Goal: Task Accomplishment & Management: Manage account settings

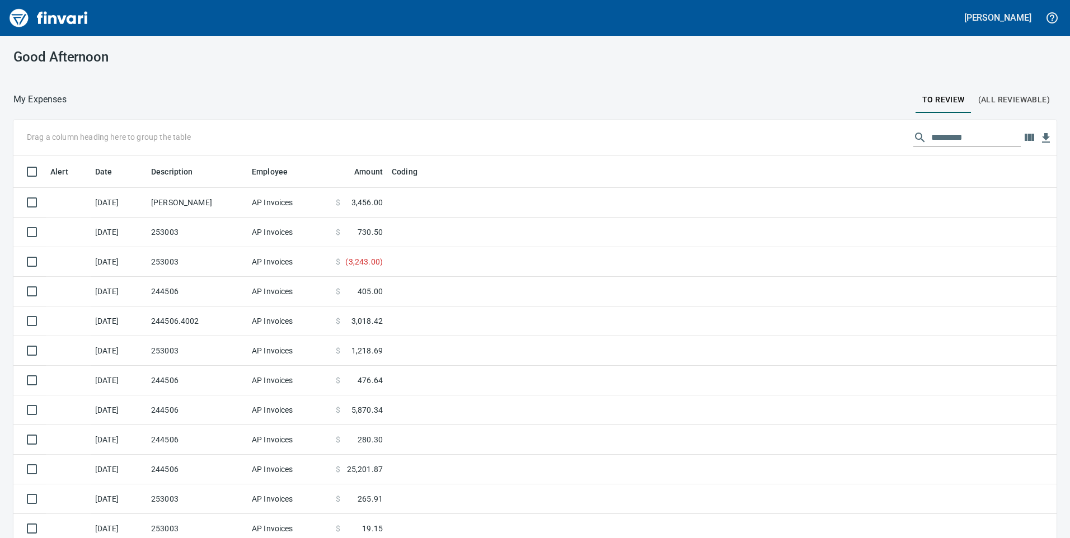
scroll to position [407, 1016]
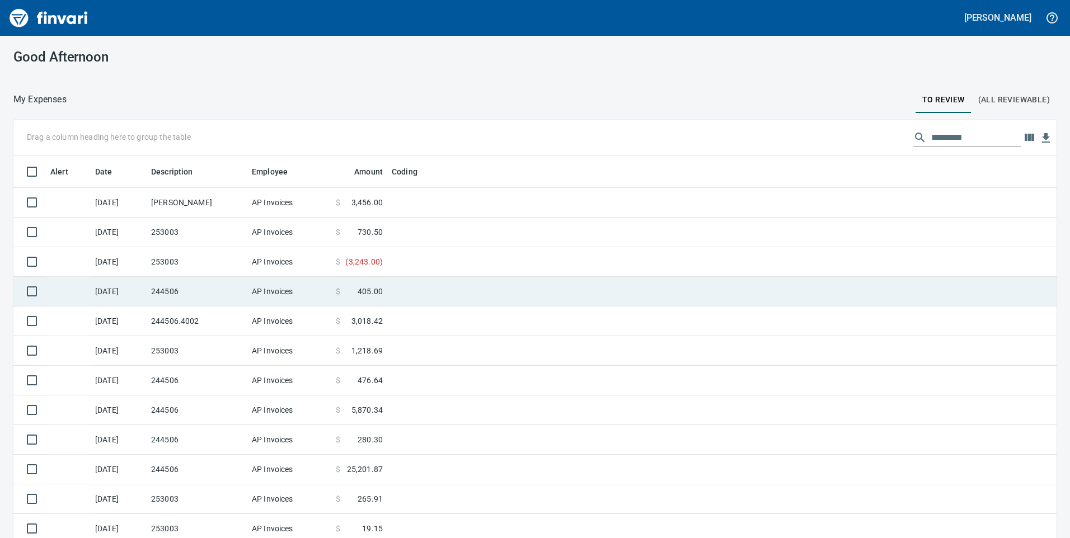
click at [155, 290] on td "244506" at bounding box center [197, 292] width 101 height 30
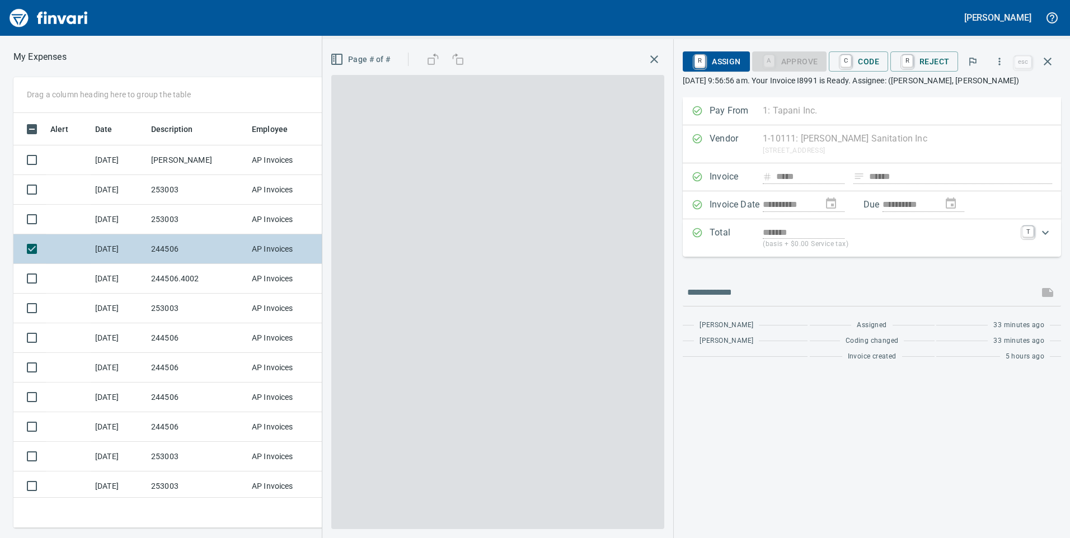
scroll to position [407, 746]
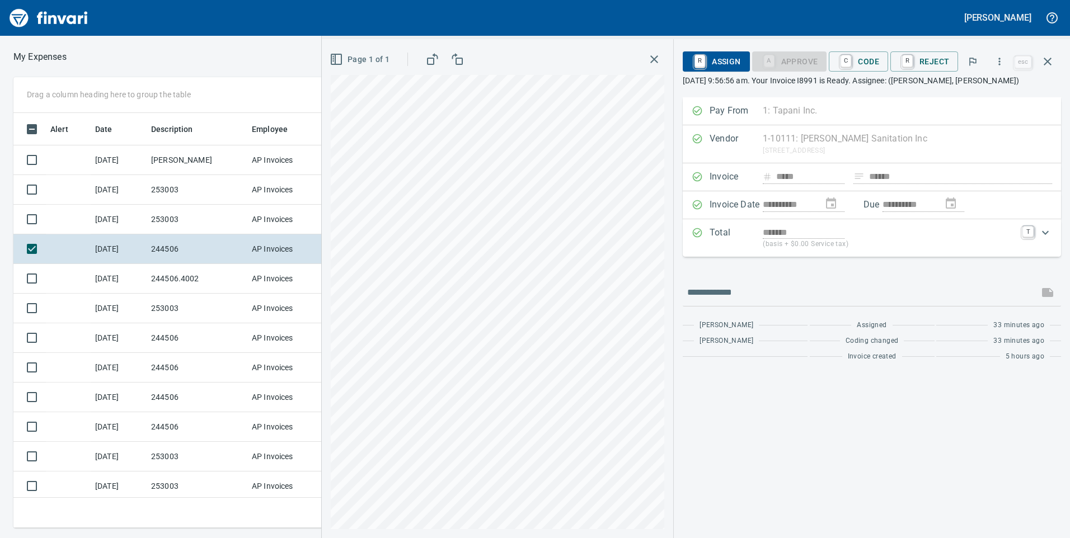
click at [894, 84] on p "[DATE] 9:56:56 am. Your Invoice I8991 is Ready. Assignee: ([PERSON_NAME], [PERS…" at bounding box center [872, 80] width 378 height 11
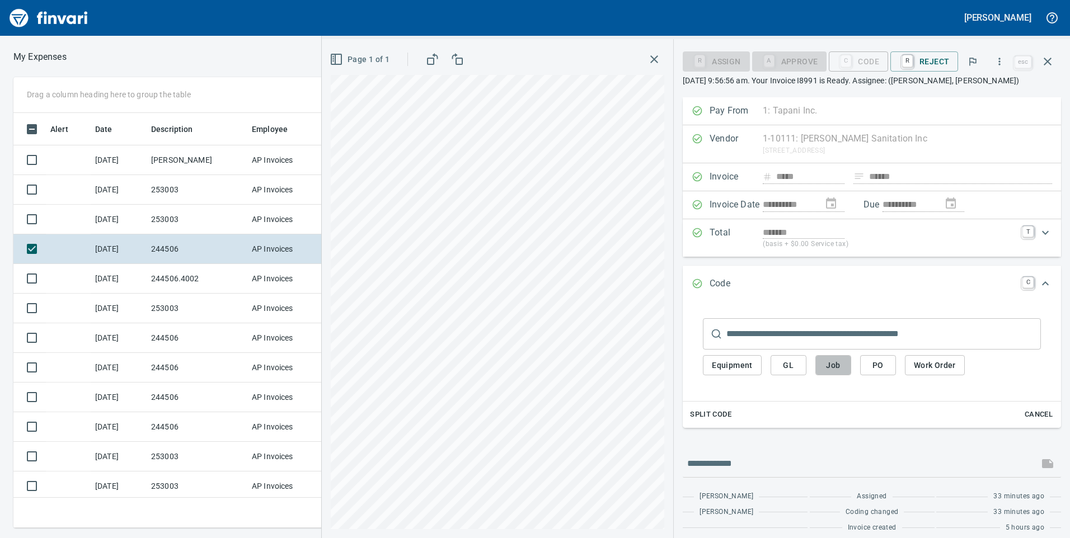
click at [833, 366] on span "Job" at bounding box center [833, 366] width 18 height 14
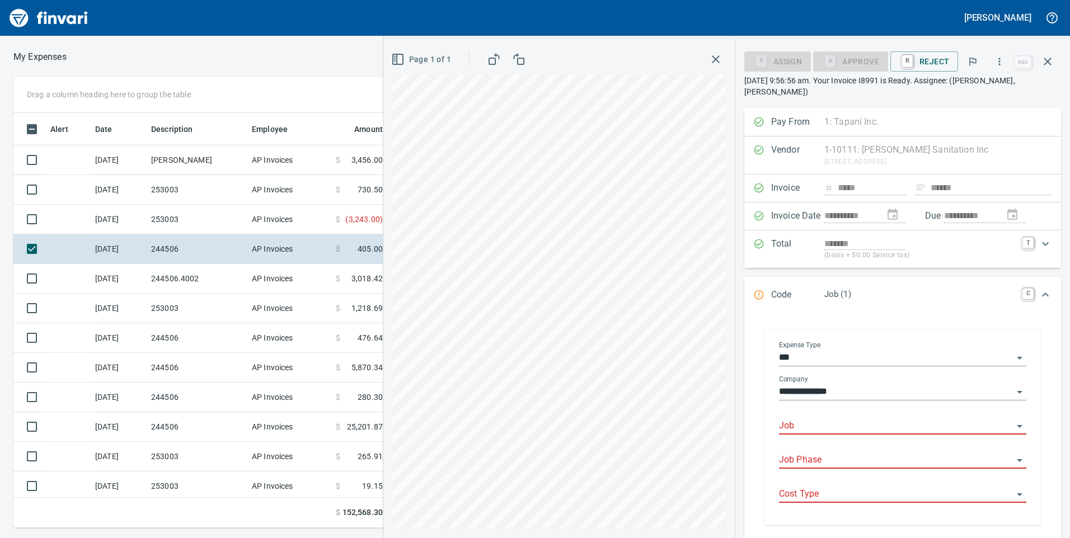
click at [817, 425] on input "Job" at bounding box center [896, 427] width 234 height 16
click at [850, 457] on li "244506.: Bonneville Klickitat Hatchery" at bounding box center [899, 454] width 237 height 27
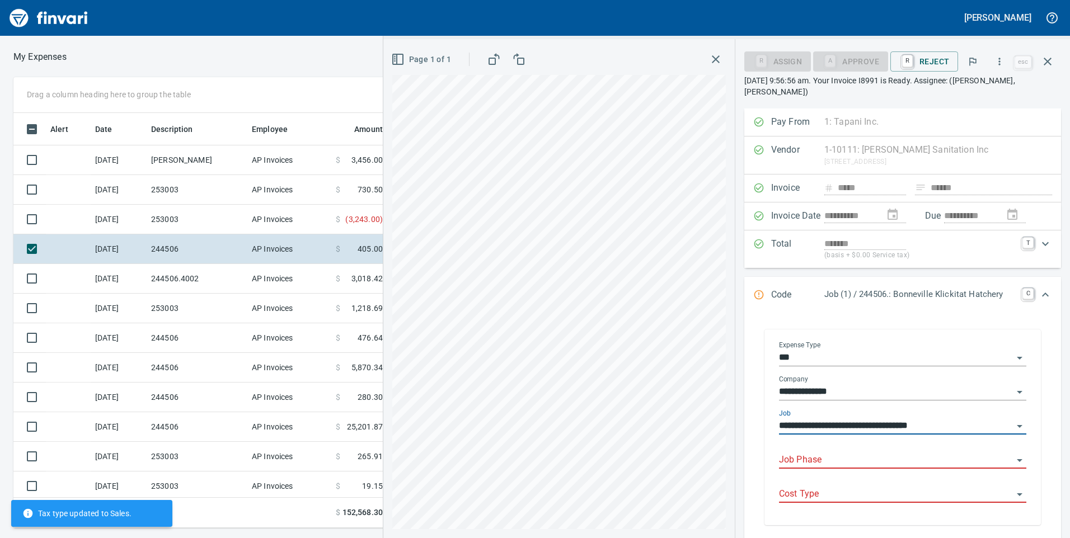
type input "**********"
click at [848, 462] on input "Job Phase" at bounding box center [896, 461] width 234 height 16
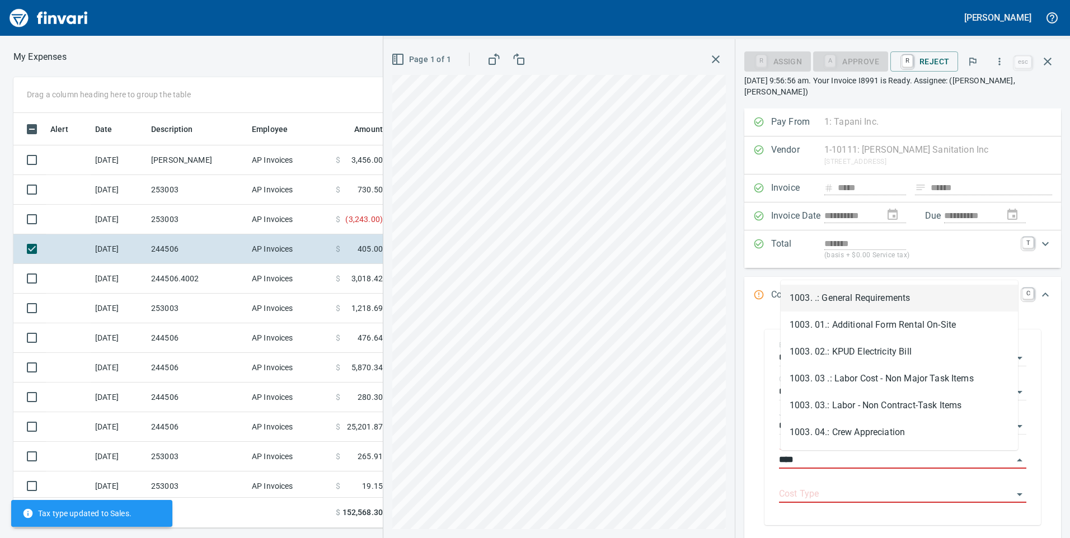
click at [859, 302] on li "1003. .: General Requirements" at bounding box center [899, 298] width 237 height 27
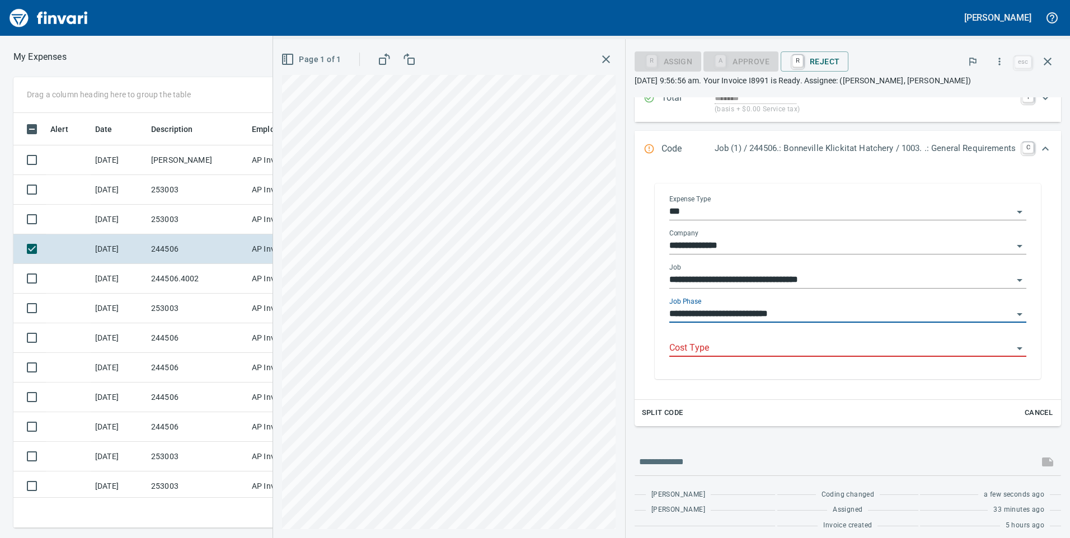
scroll to position [142, 0]
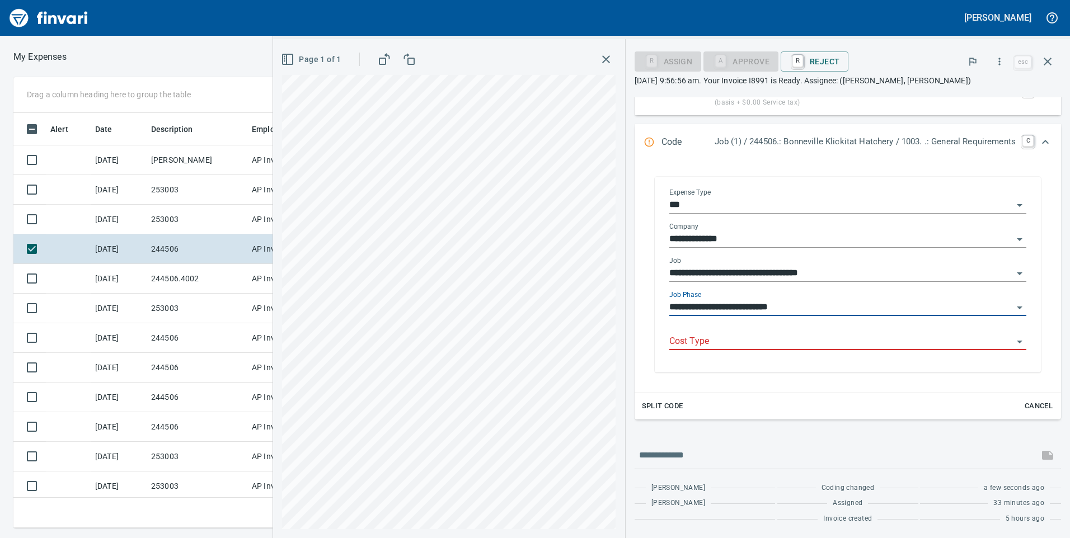
type input "**********"
click at [750, 344] on input "Cost Type" at bounding box center [841, 342] width 344 height 16
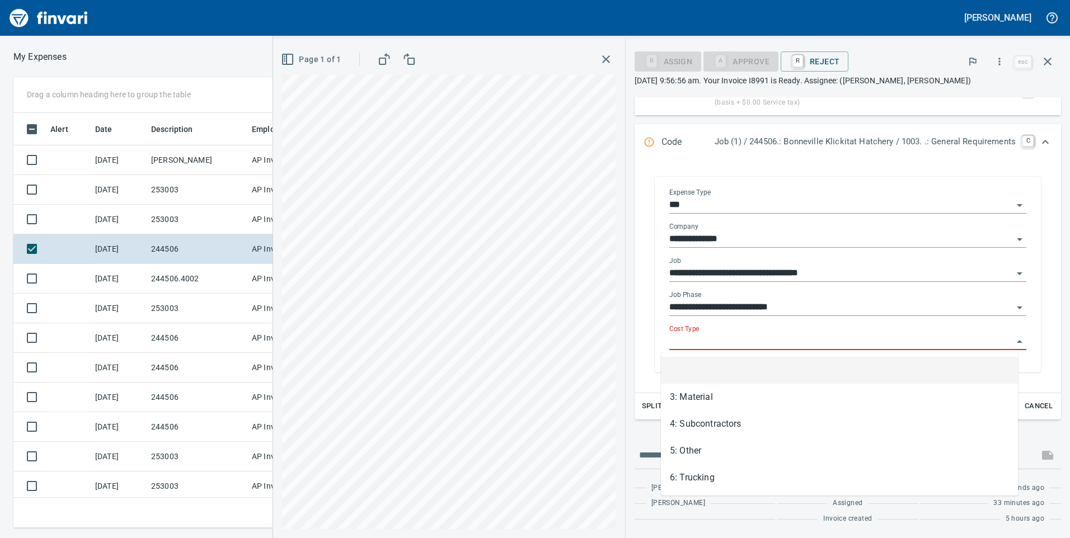
scroll to position [407, 746]
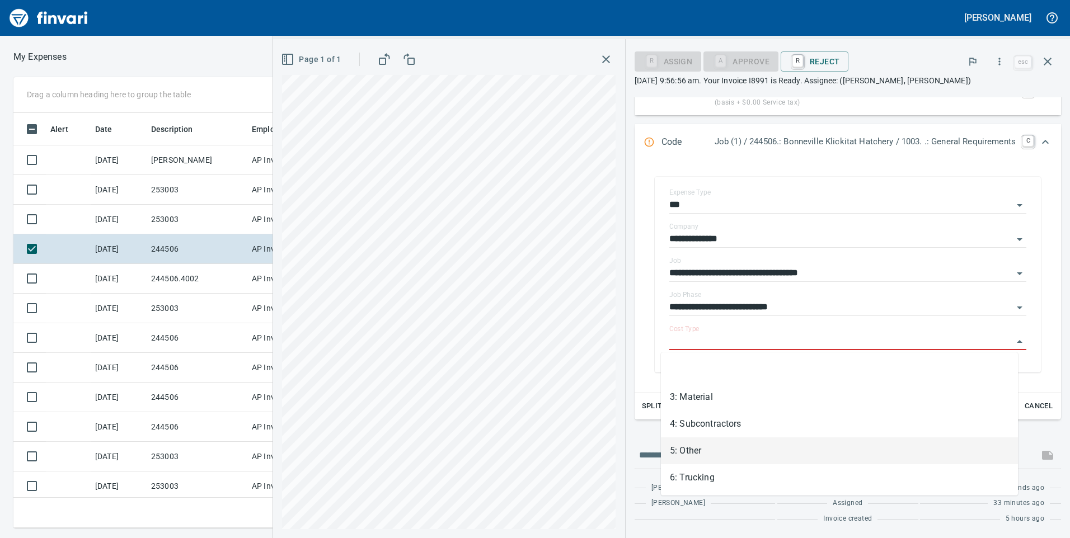
click at [687, 450] on li "5: Other" at bounding box center [839, 451] width 357 height 27
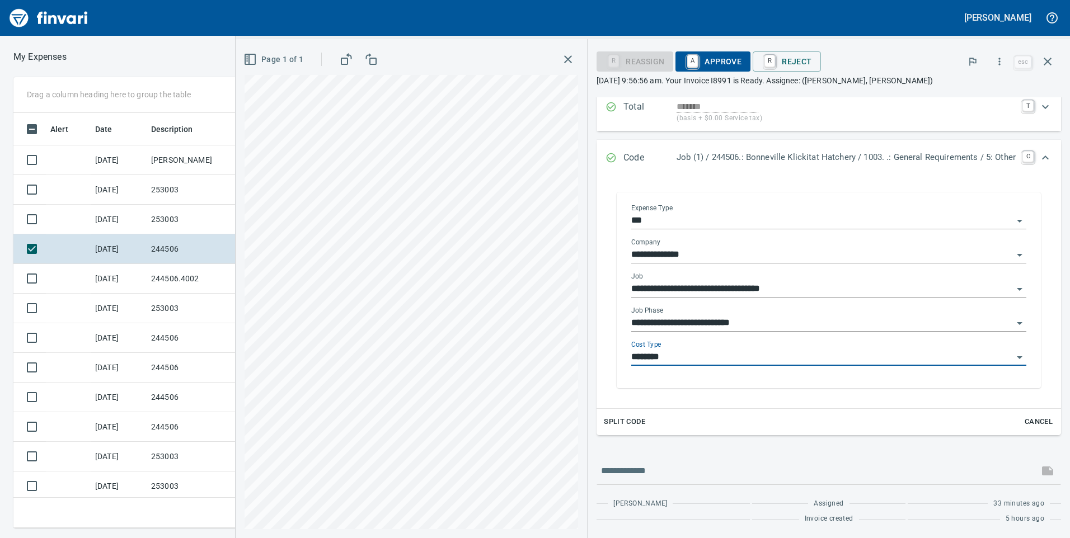
type input "********"
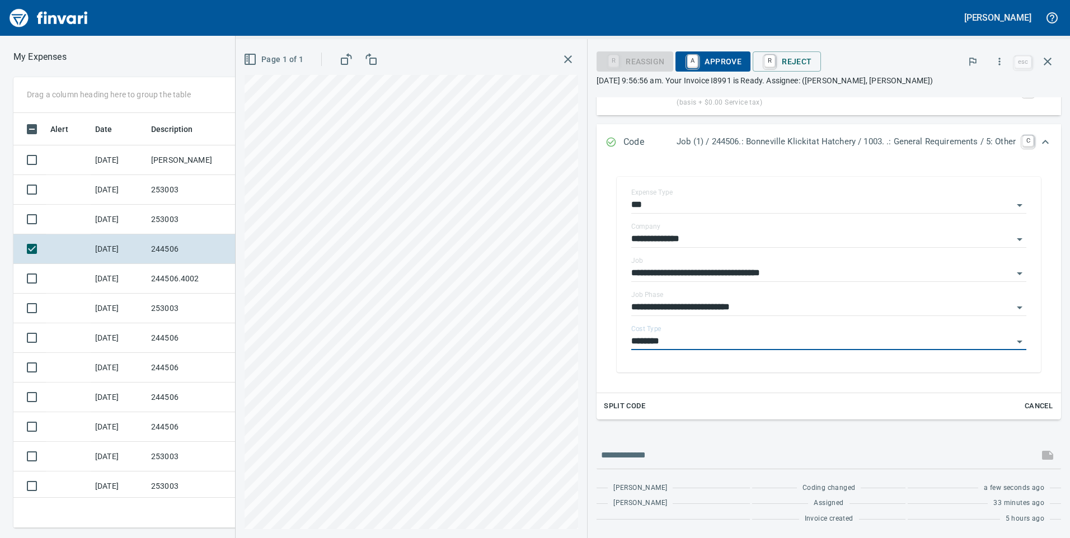
click at [1042, 343] on div "**********" at bounding box center [828, 275] width 447 height 218
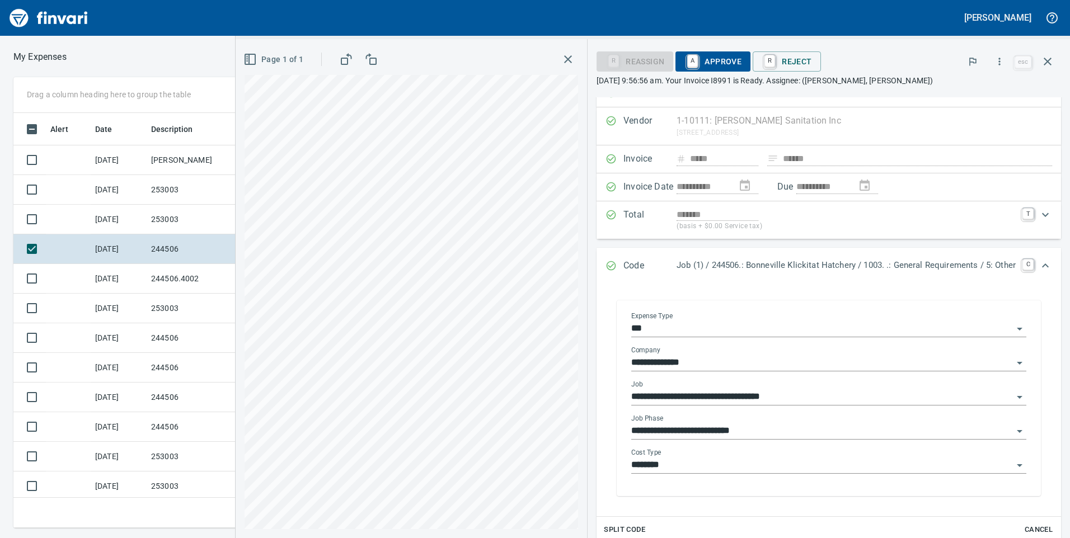
scroll to position [0, 0]
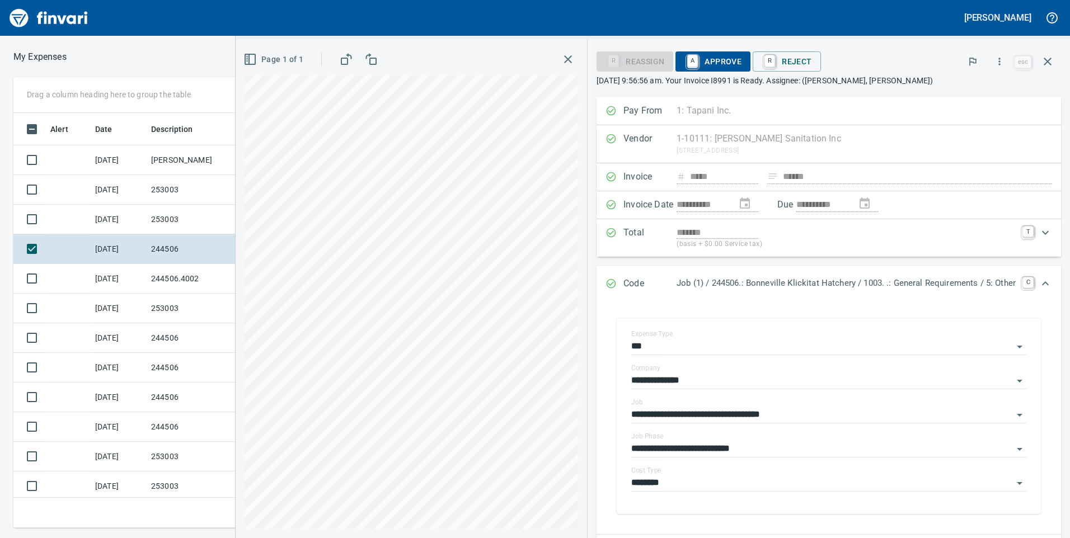
click at [840, 86] on p "[DATE] 9:56:56 am. Your Invoice I8991 is Ready. Assignee: ([PERSON_NAME], [PERS…" at bounding box center [828, 80] width 464 height 11
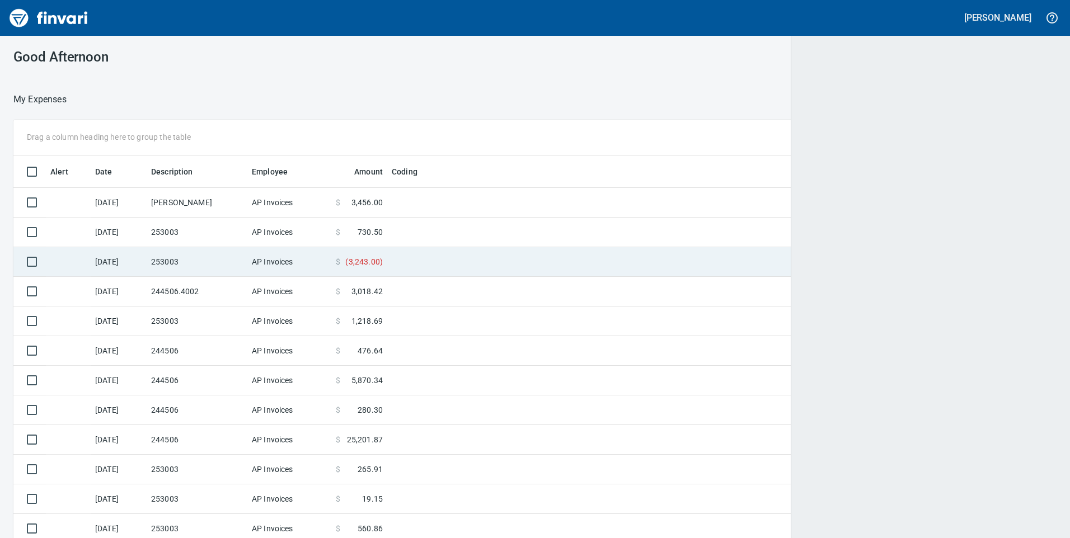
scroll to position [1, 1]
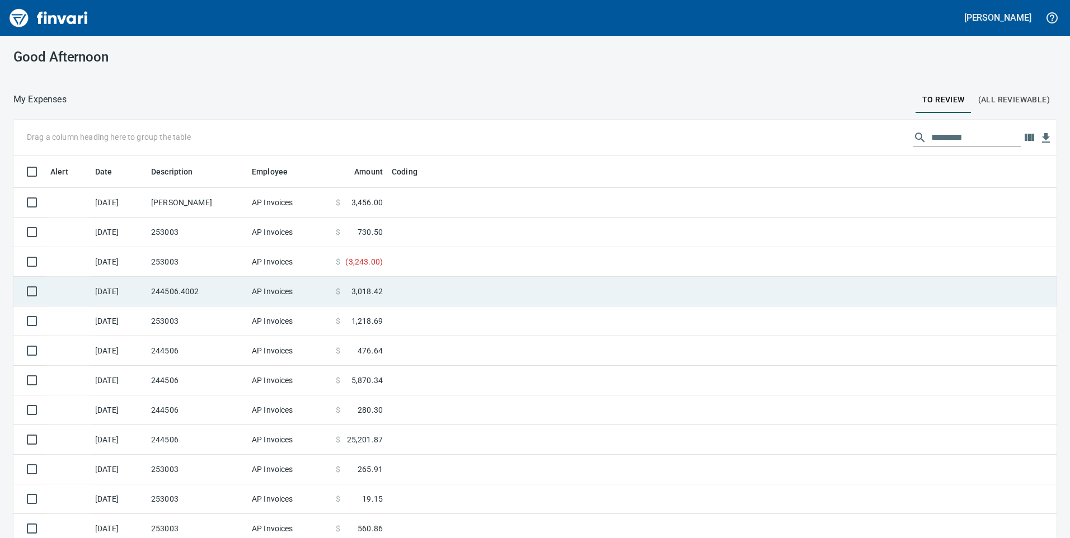
drag, startPoint x: 190, startPoint y: 292, endPoint x: 189, endPoint y: 298, distance: 6.7
click at [189, 298] on td "244506.4002" at bounding box center [197, 292] width 101 height 30
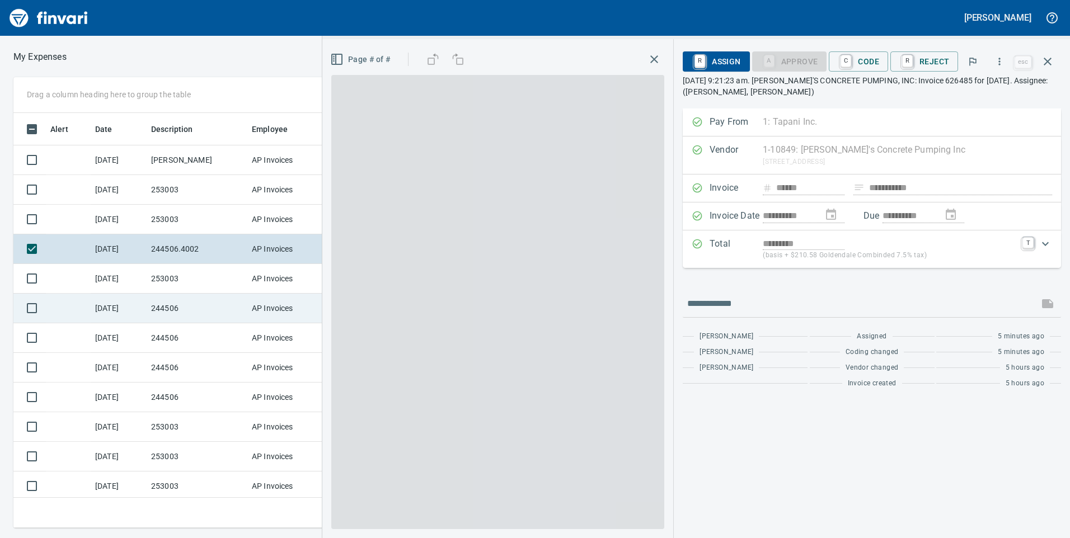
scroll to position [407, 746]
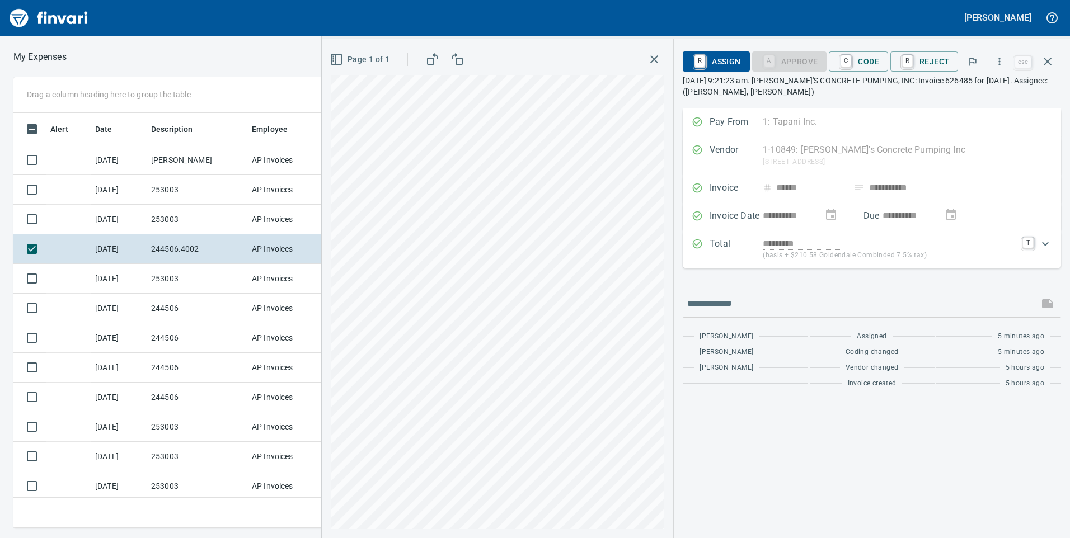
click at [873, 81] on p "[DATE] 9:21:23 am. [PERSON_NAME]'S CONCRETE PUMPING, INC: Invoice 626485 for [D…" at bounding box center [872, 86] width 378 height 22
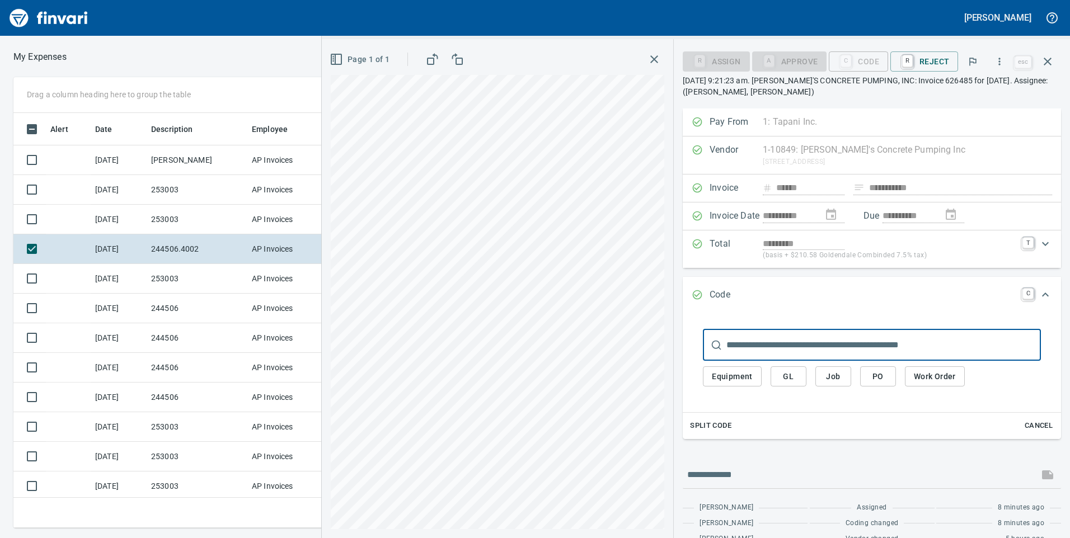
click at [846, 377] on button "Job" at bounding box center [833, 377] width 36 height 21
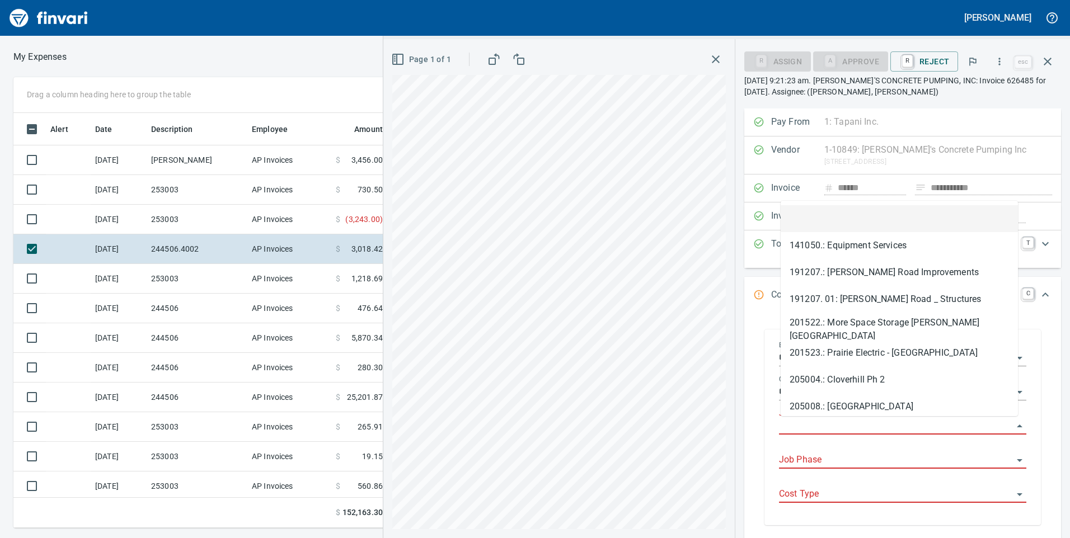
click at [828, 420] on input "Job" at bounding box center [896, 427] width 234 height 16
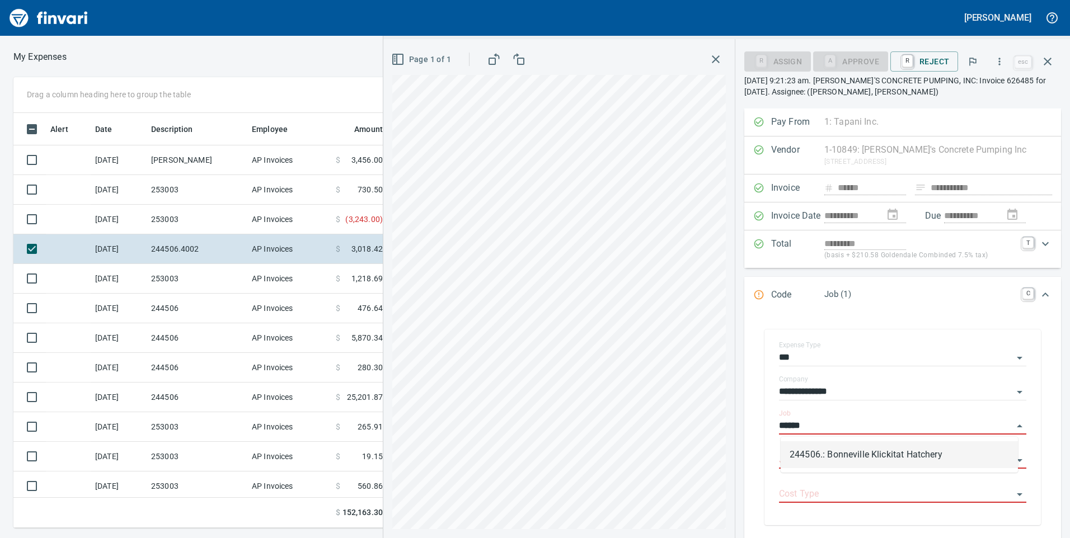
click at [868, 449] on li "244506.: Bonneville Klickitat Hatchery" at bounding box center [899, 454] width 237 height 27
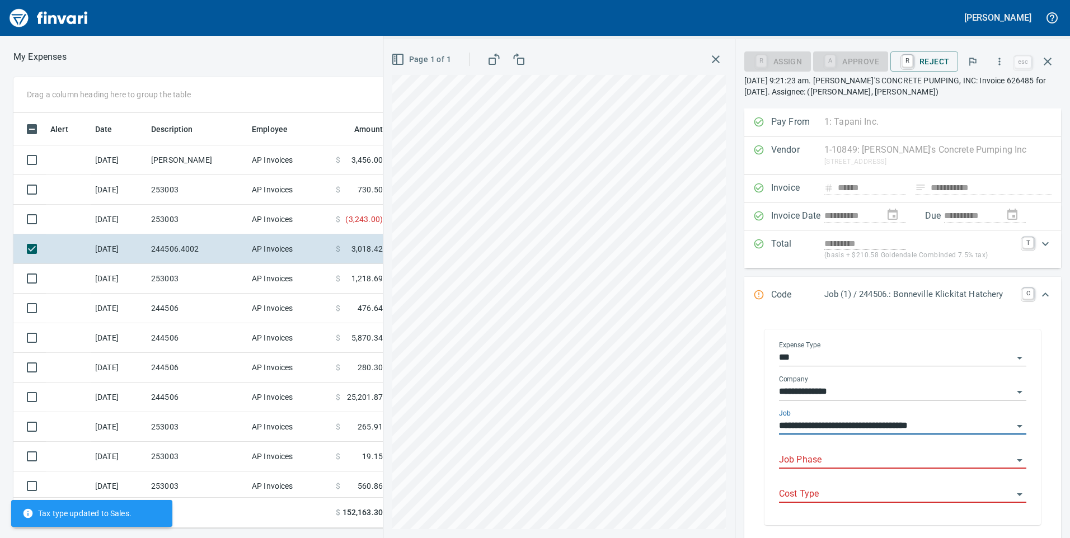
type input "**********"
click at [858, 462] on input "Job Phase" at bounding box center [896, 461] width 234 height 16
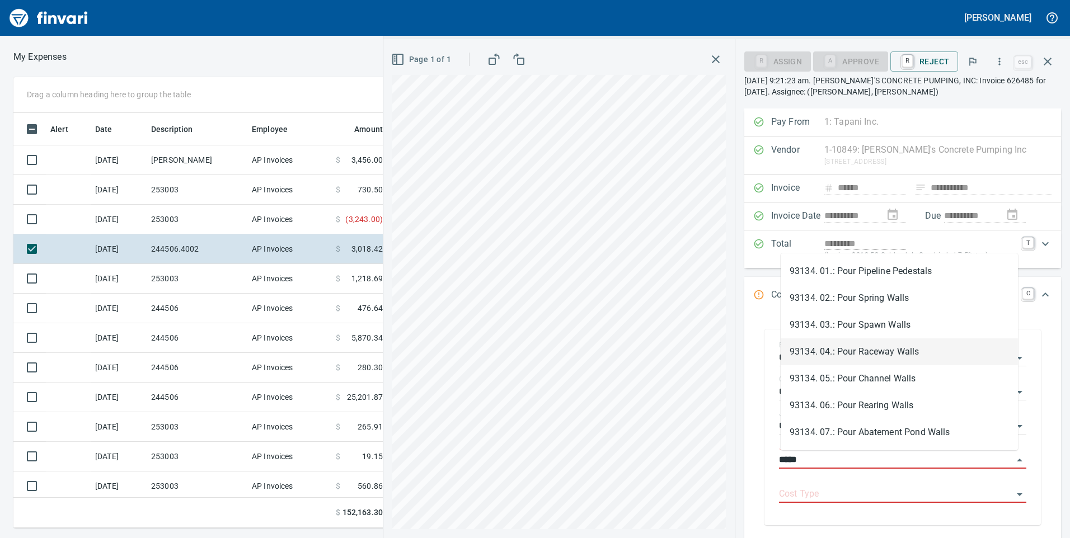
click at [890, 348] on li "93134. 04.: Pour Raceway Walls" at bounding box center [899, 352] width 237 height 27
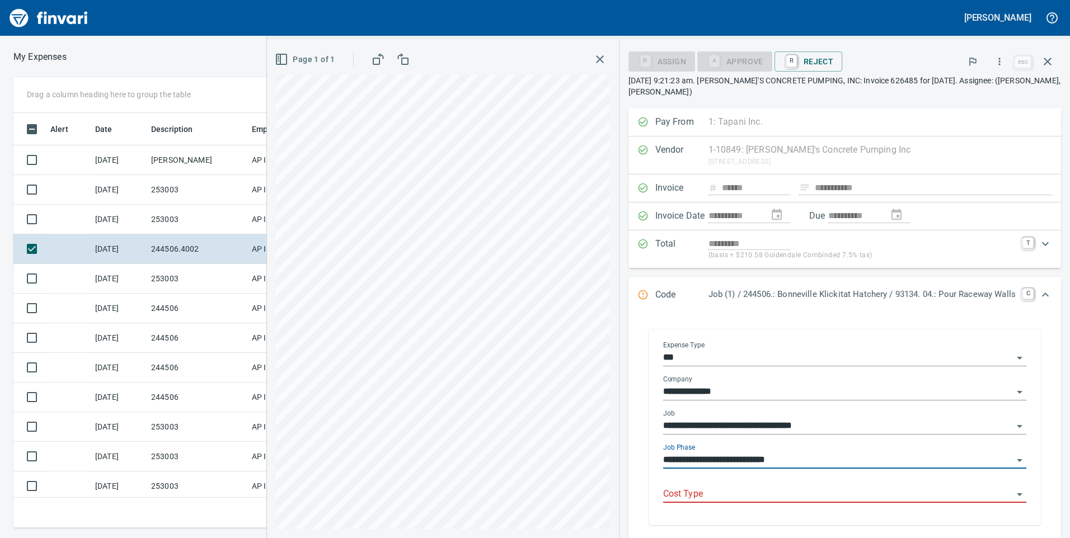
type input "**********"
click at [818, 490] on input "Cost Type" at bounding box center [838, 495] width 350 height 16
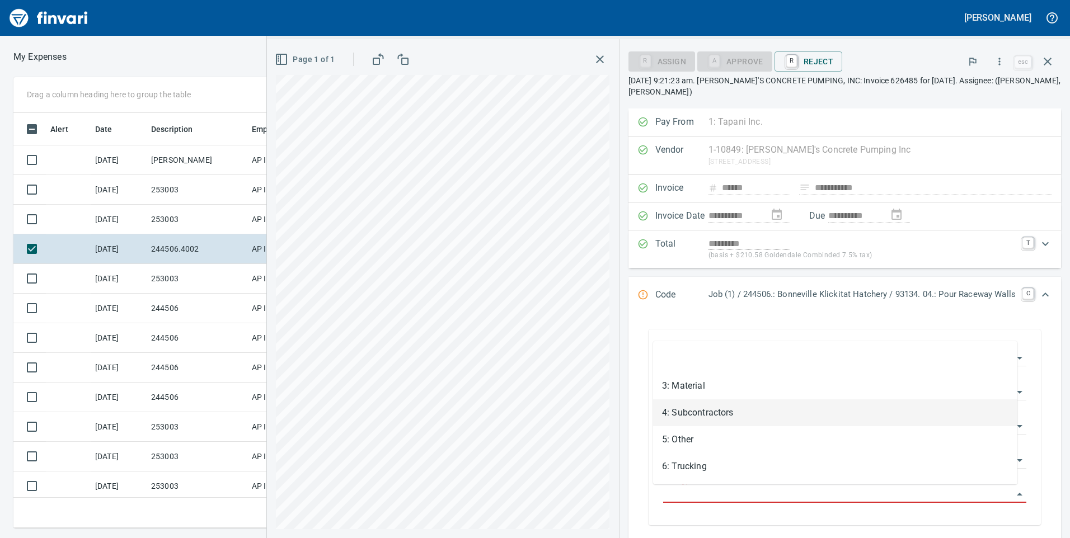
click at [713, 417] on li "4: Subcontractors" at bounding box center [835, 413] width 364 height 27
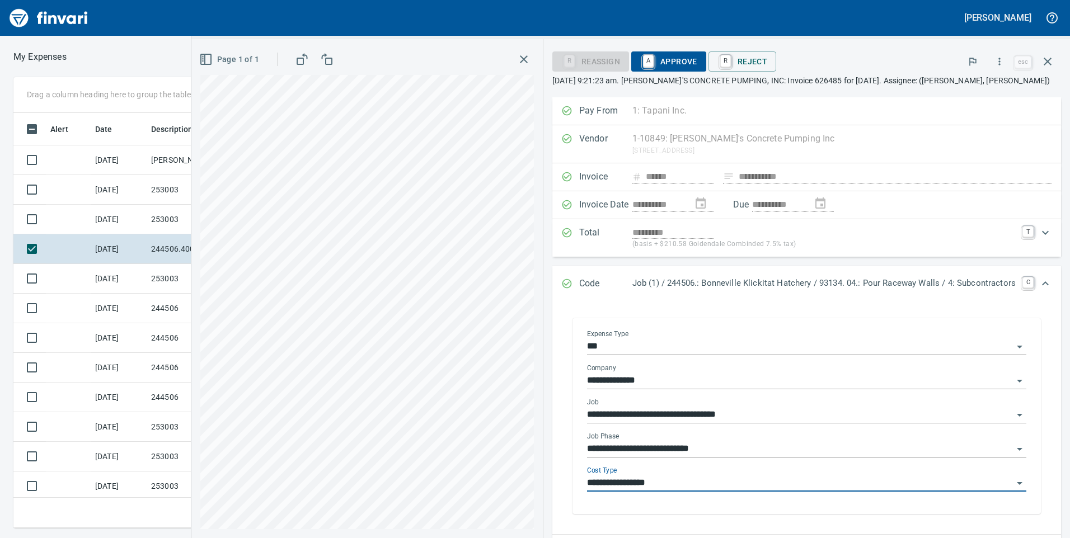
type input "**********"
click at [1039, 282] on icon "Expand" at bounding box center [1045, 283] width 13 height 13
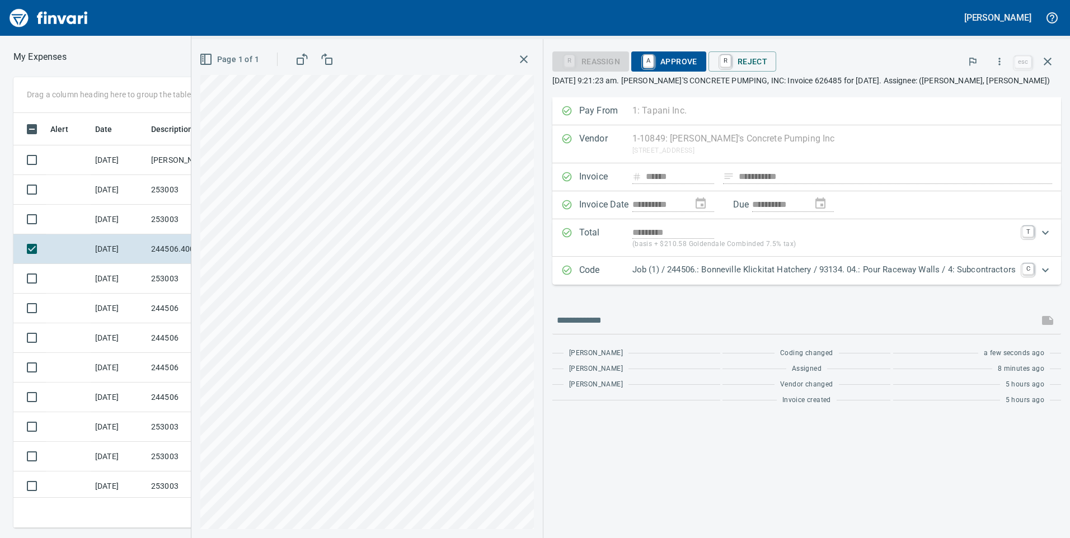
click at [1043, 270] on icon "Expand" at bounding box center [1045, 270] width 13 height 13
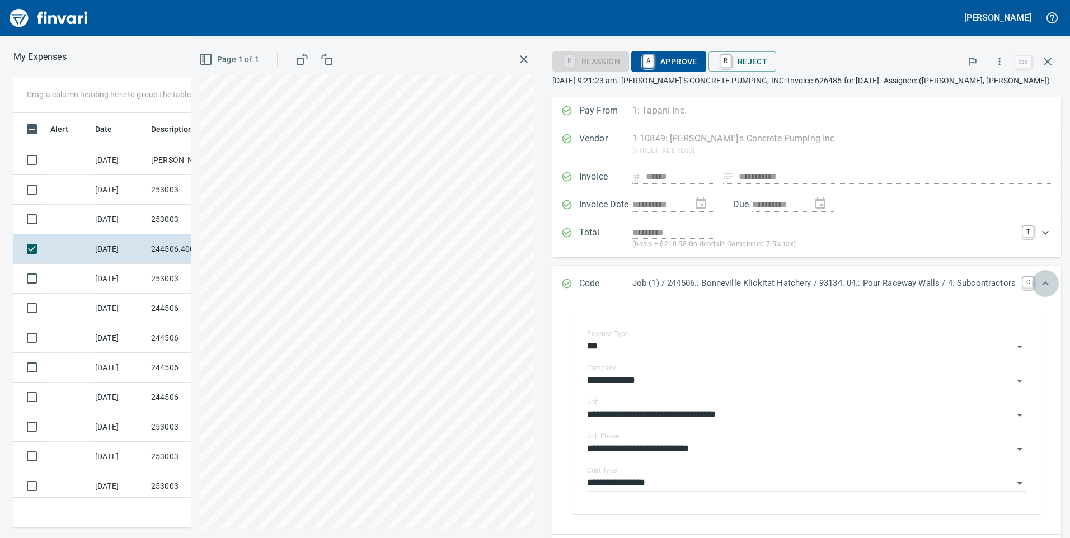
click at [1042, 283] on icon "Expand" at bounding box center [1045, 283] width 7 height 4
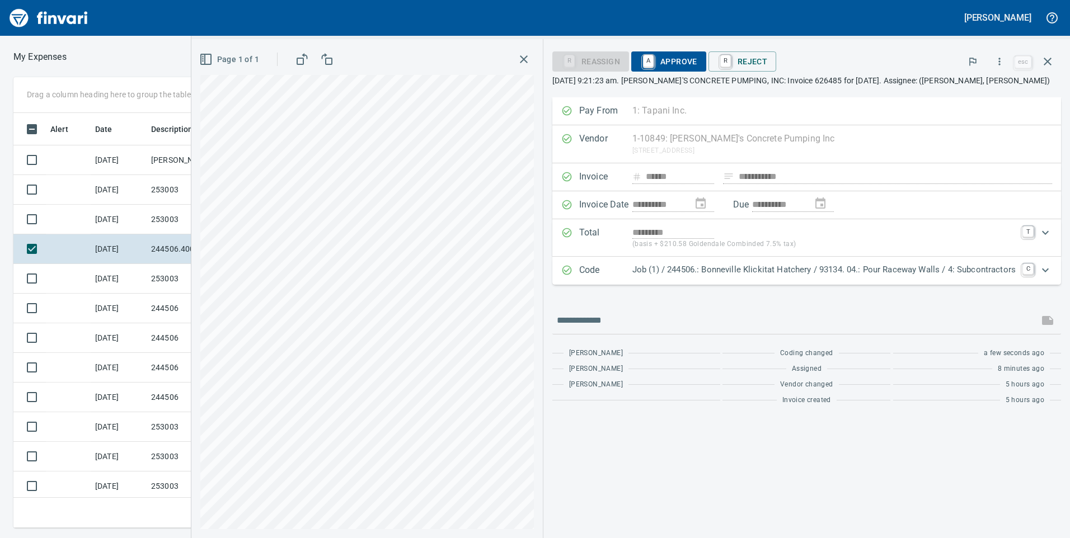
click at [795, 83] on p "[DATE] 9:21:23 am. [PERSON_NAME]'S CONCRETE PUMPING, INC: Invoice 626485 for [D…" at bounding box center [806, 80] width 509 height 11
click at [869, 84] on p "[DATE] 9:21:23 am. [PERSON_NAME]'S CONCRETE PUMPING, INC: Invoice 626485 for [D…" at bounding box center [806, 80] width 509 height 11
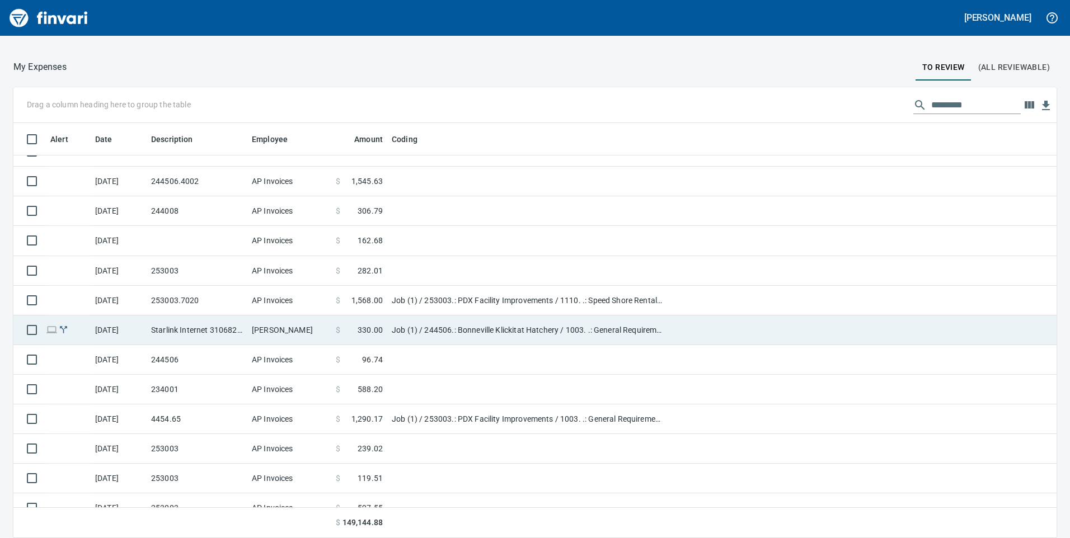
scroll to position [448, 0]
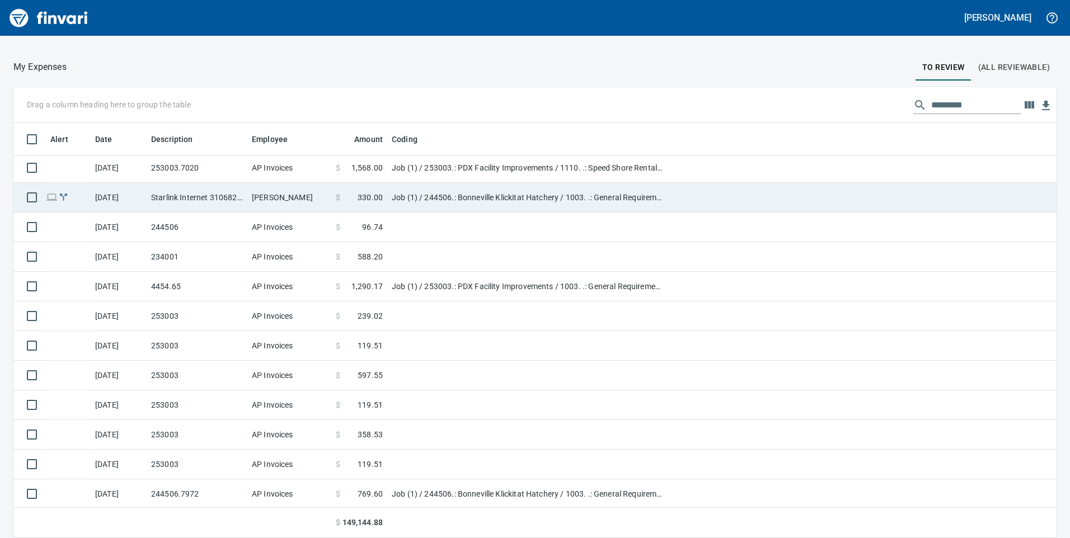
click at [530, 201] on td "Job (1) / 244506.: Bonneville Klickitat Hatchery / 1003. .: General Requirement…" at bounding box center [527, 198] width 280 height 30
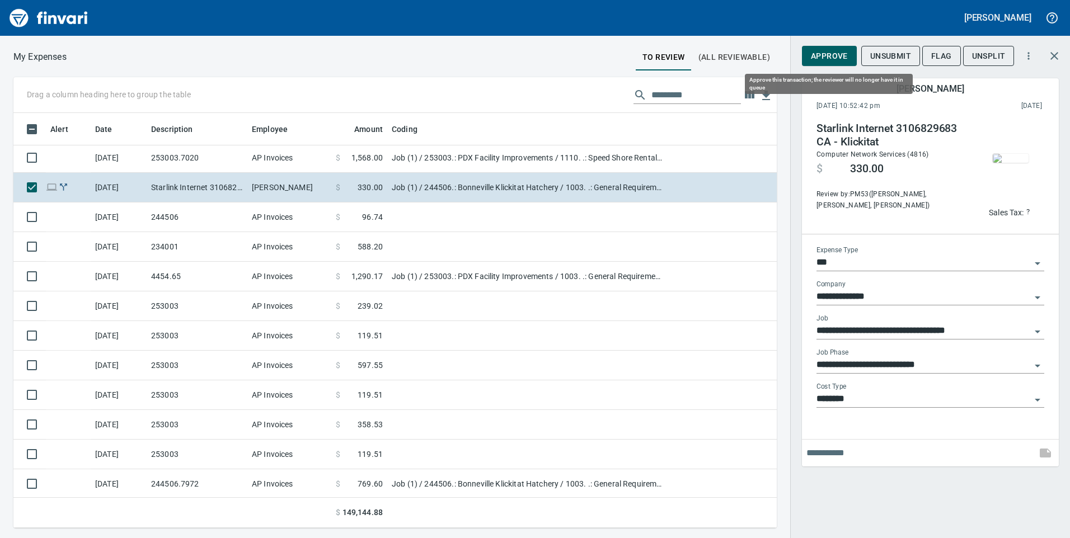
scroll to position [407, 746]
click at [828, 52] on span "Approve" at bounding box center [829, 56] width 37 height 14
